Goal: Navigation & Orientation: Understand site structure

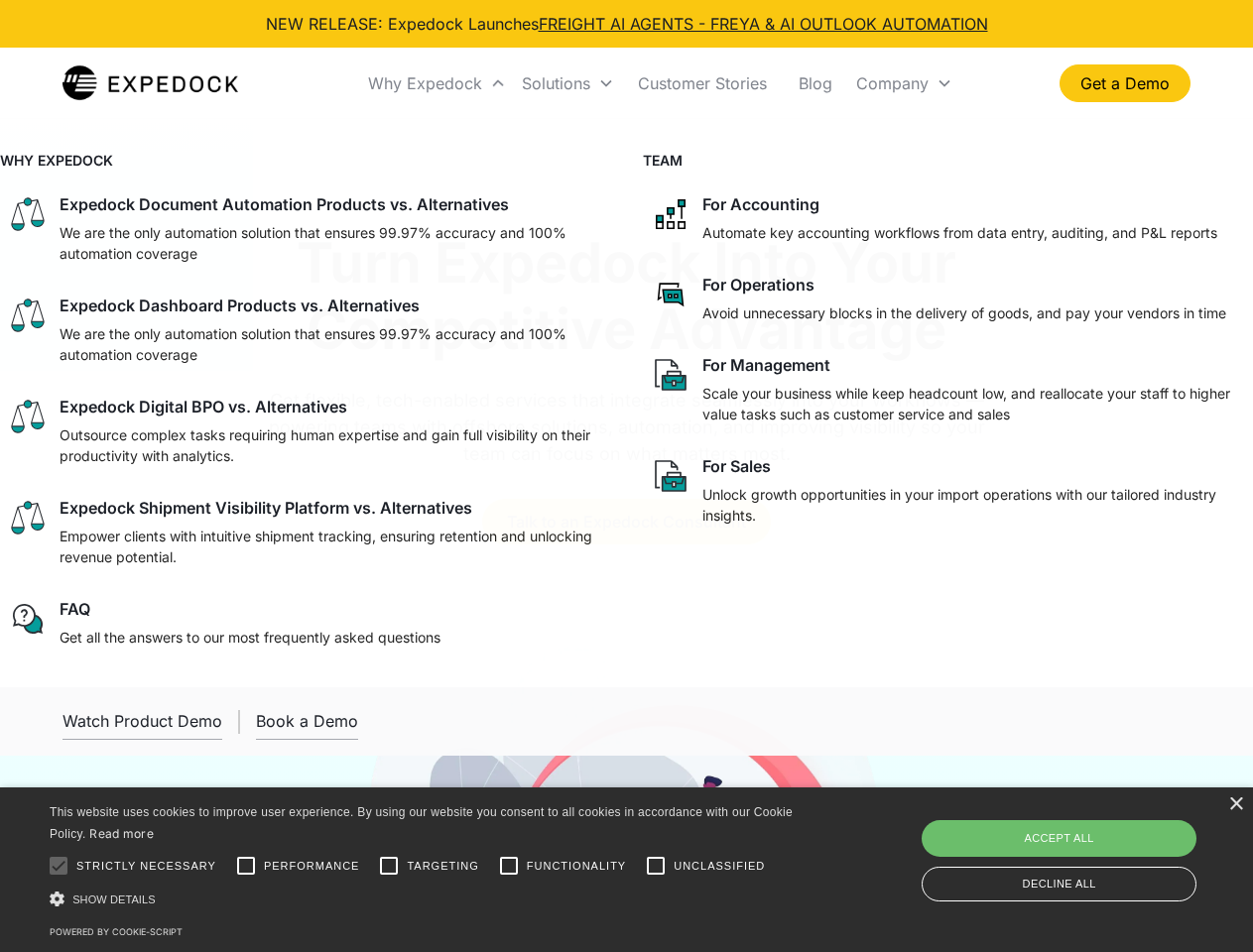
click at [437, 84] on div "Why Expedock" at bounding box center [425, 84] width 115 height 20
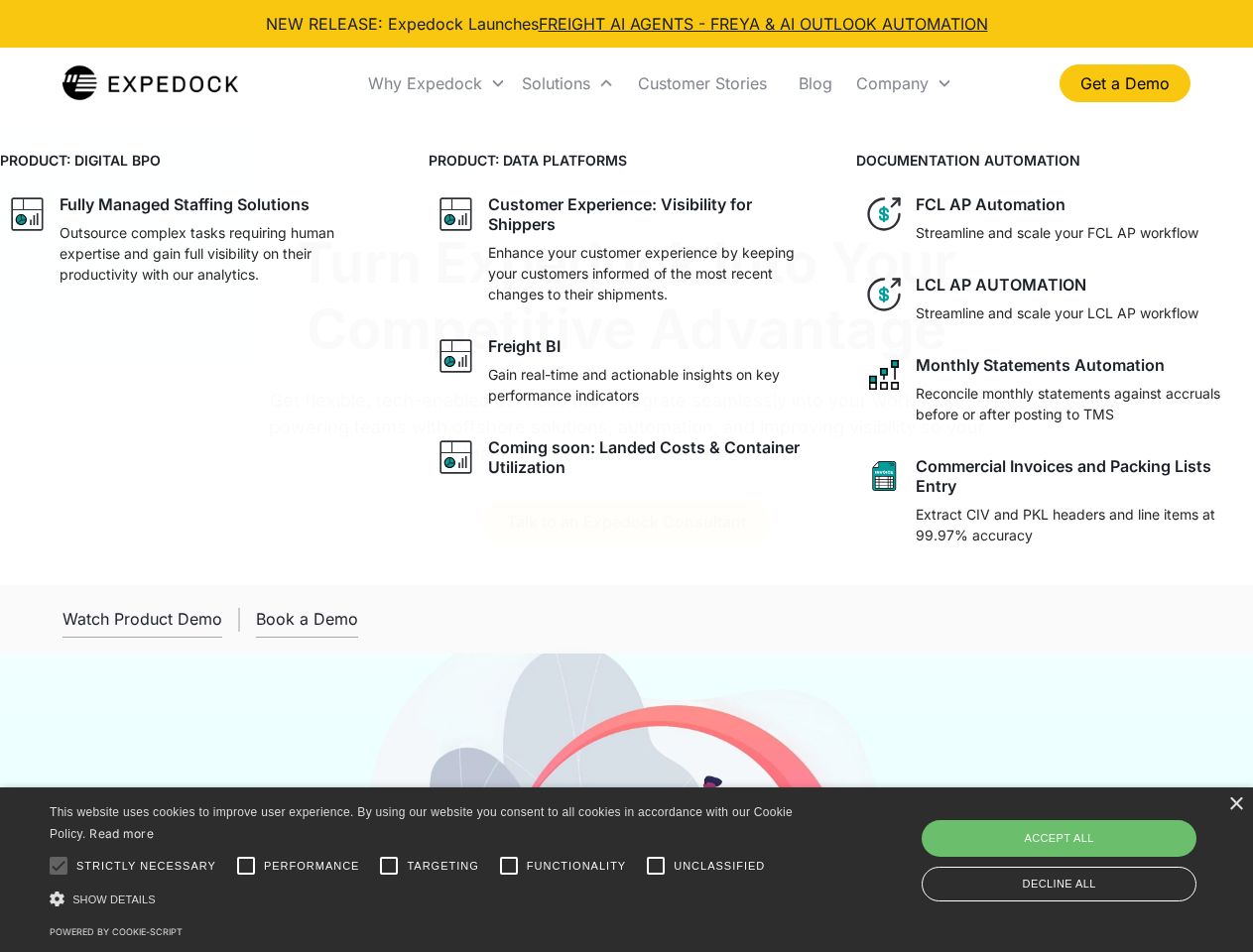
click at [568, 84] on div "Solutions" at bounding box center [556, 84] width 69 height 20
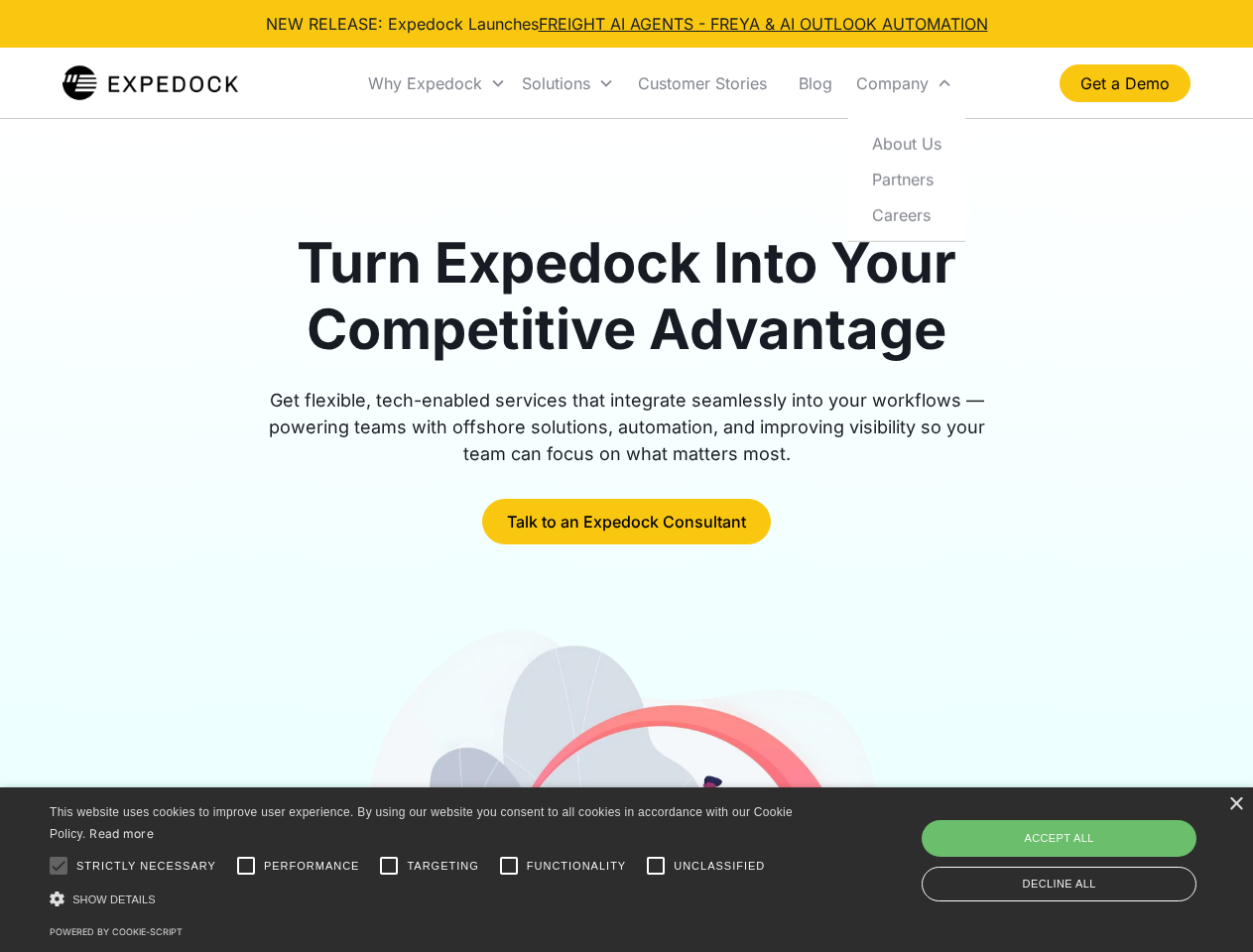
click at [903, 84] on div "Company" at bounding box center [892, 84] width 73 height 20
click at [59, 865] on div at bounding box center [59, 866] width 40 height 40
click at [246, 865] on input "Performance" at bounding box center [246, 866] width 40 height 40
checkbox input "true"
click at [388, 865] on input "Targeting" at bounding box center [389, 866] width 40 height 40
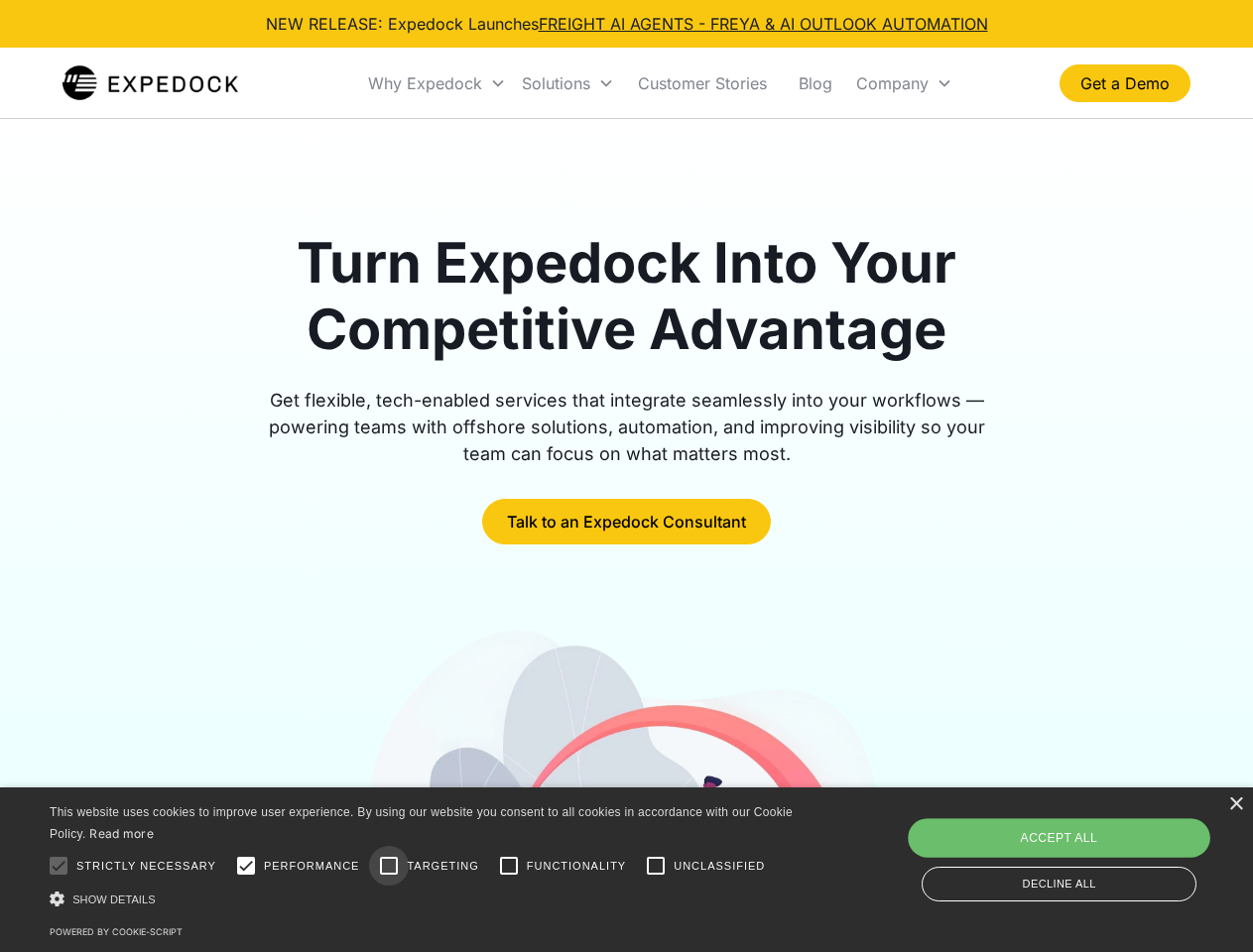
checkbox input "true"
click at [509, 865] on input "Functionality" at bounding box center [509, 866] width 40 height 40
checkbox input "true"
click at [655, 865] on input "Unclassified" at bounding box center [655, 866] width 40 height 40
checkbox input "true"
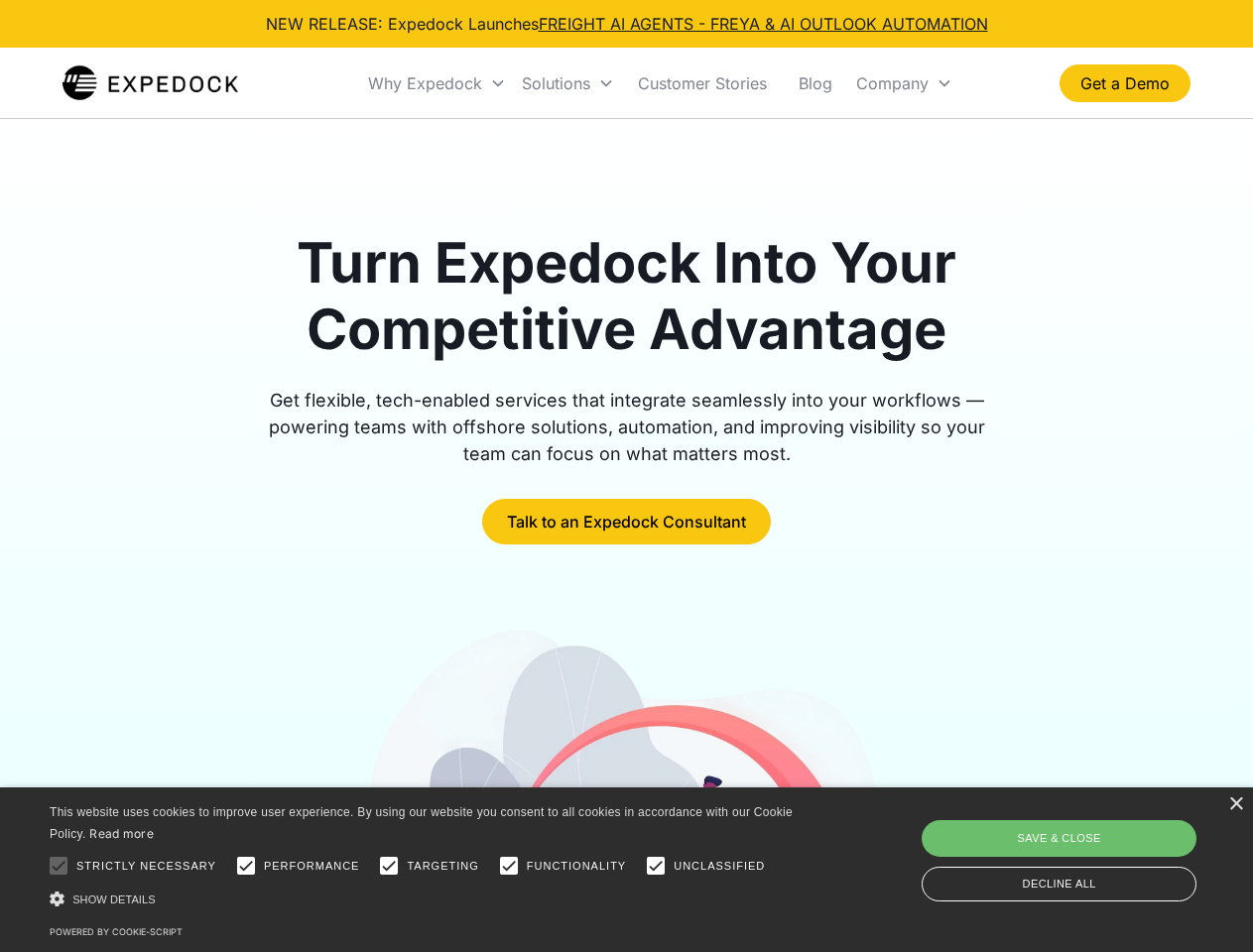
click at [424, 898] on div "Show details Hide details" at bounding box center [424, 898] width 750 height 21
